Goal: Information Seeking & Learning: Compare options

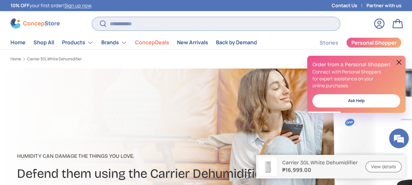
click at [202, 24] on input "Search" at bounding box center [216, 23] width 248 height 13
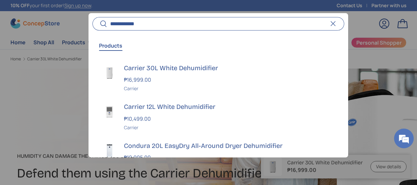
type input "**********"
click at [92, 16] on button "Search" at bounding box center [99, 23] width 15 height 15
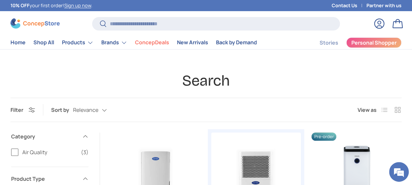
click at [384, 110] on label "List" at bounding box center [384, 109] width 13 height 13
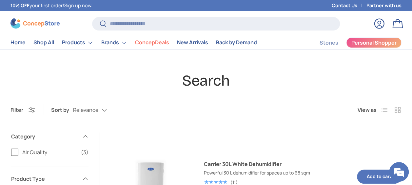
click at [384, 110] on label "List" at bounding box center [384, 109] width 13 height 13
click at [397, 112] on label "Grid" at bounding box center [397, 109] width 13 height 13
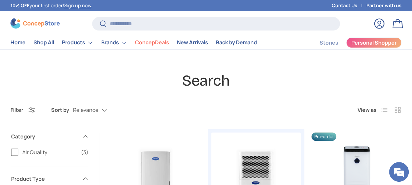
click at [79, 110] on div "Relevance Relevance Price, low to high Price, high to low" at bounding box center [96, 109] width 47 height 11
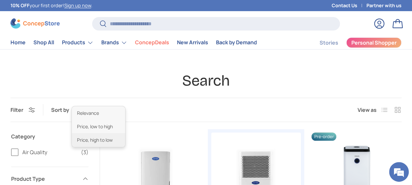
click at [106, 136] on li "Price, high to low" at bounding box center [98, 139] width 53 height 13
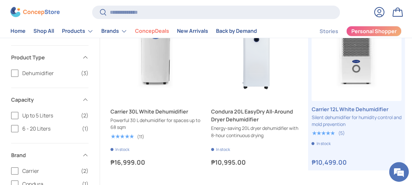
scroll to position [109, 0]
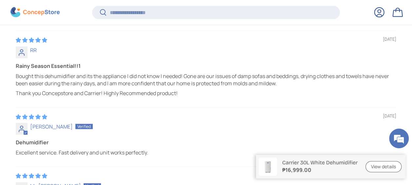
scroll to position [1966, 0]
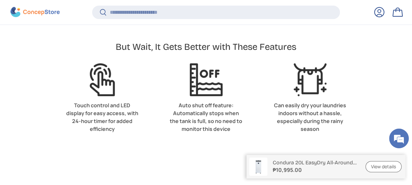
scroll to position [1648, 2593]
